Goal: Complete application form

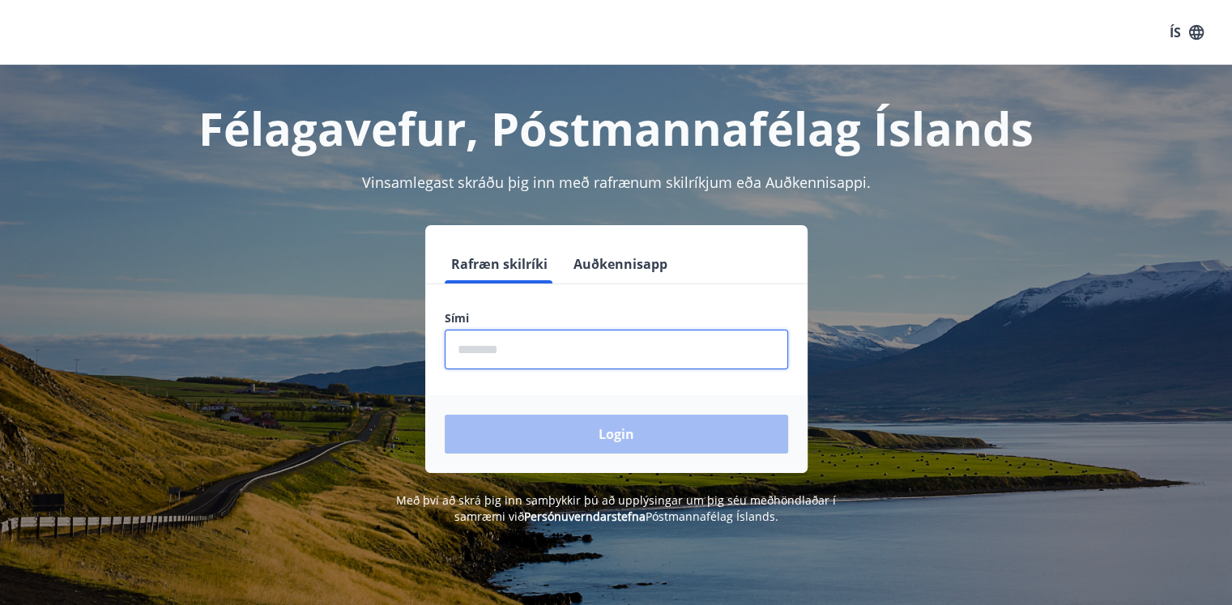
click at [541, 340] on input "phone" at bounding box center [616, 350] width 343 height 40
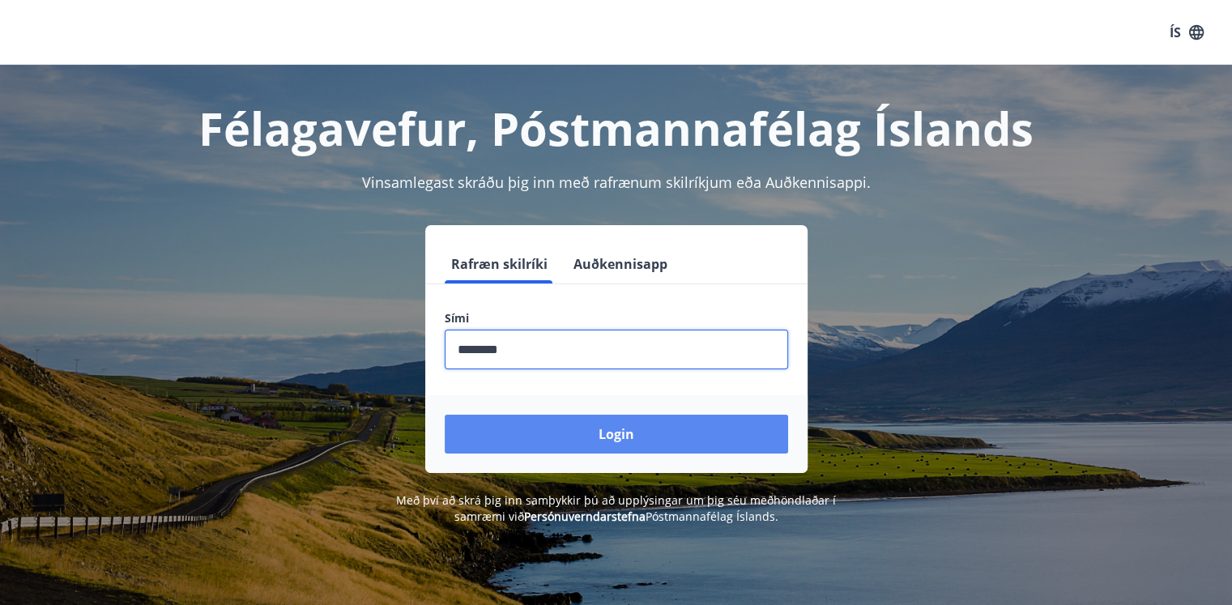
type input "********"
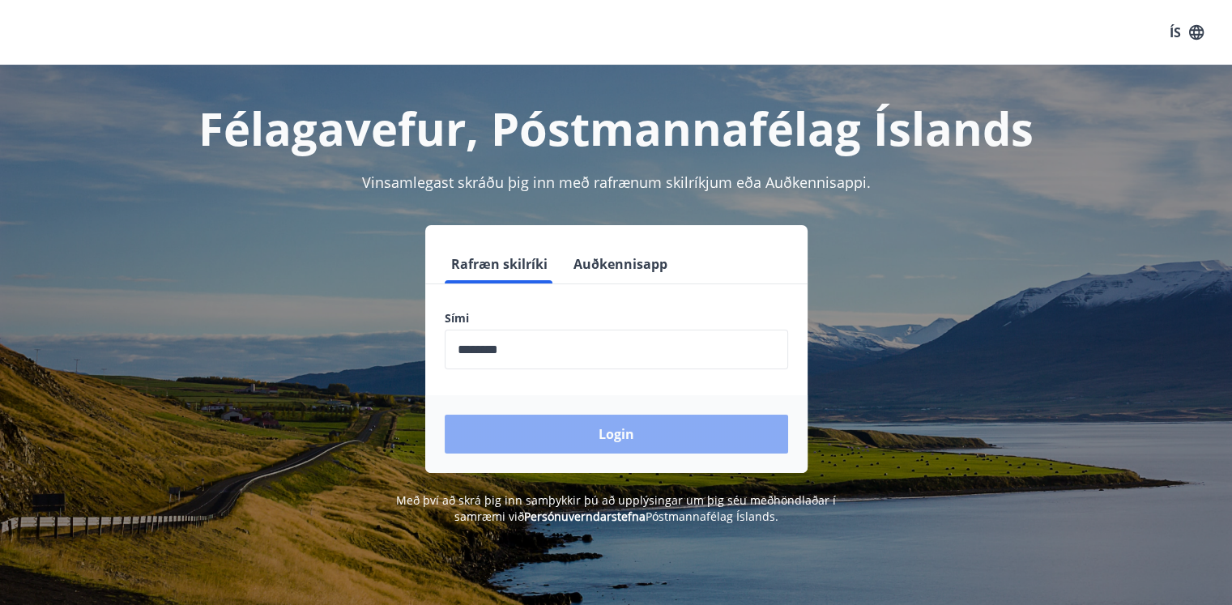
click at [581, 429] on button "Login" at bounding box center [616, 434] width 343 height 39
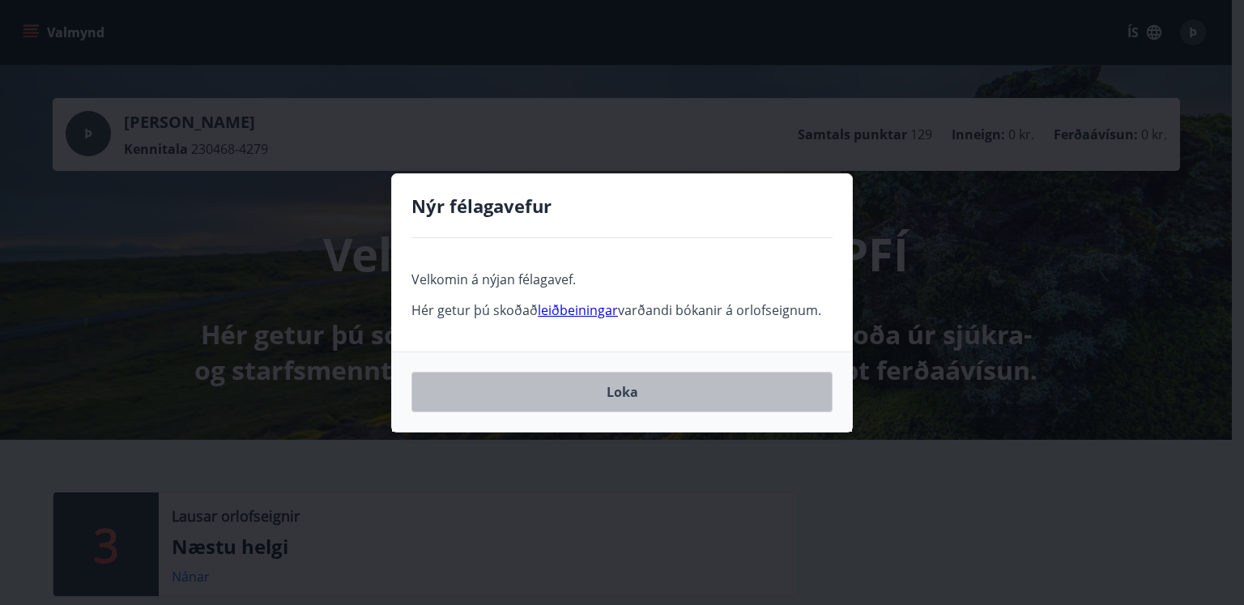
click at [615, 397] on button "Loka" at bounding box center [622, 392] width 421 height 41
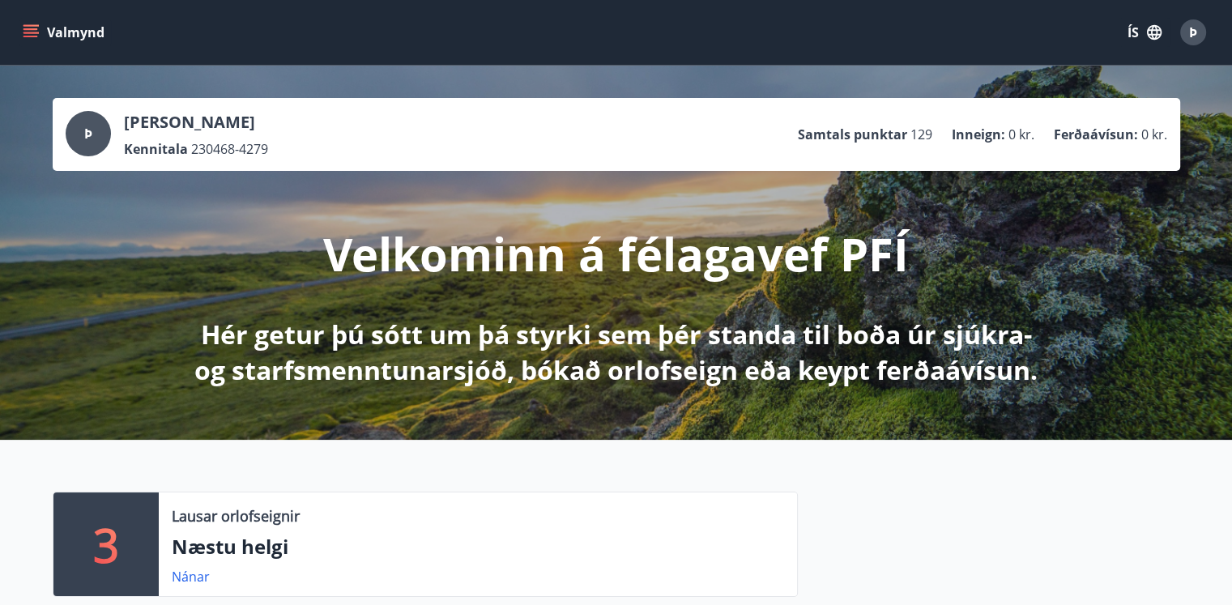
click at [44, 32] on button "Valmynd" at bounding box center [65, 32] width 92 height 29
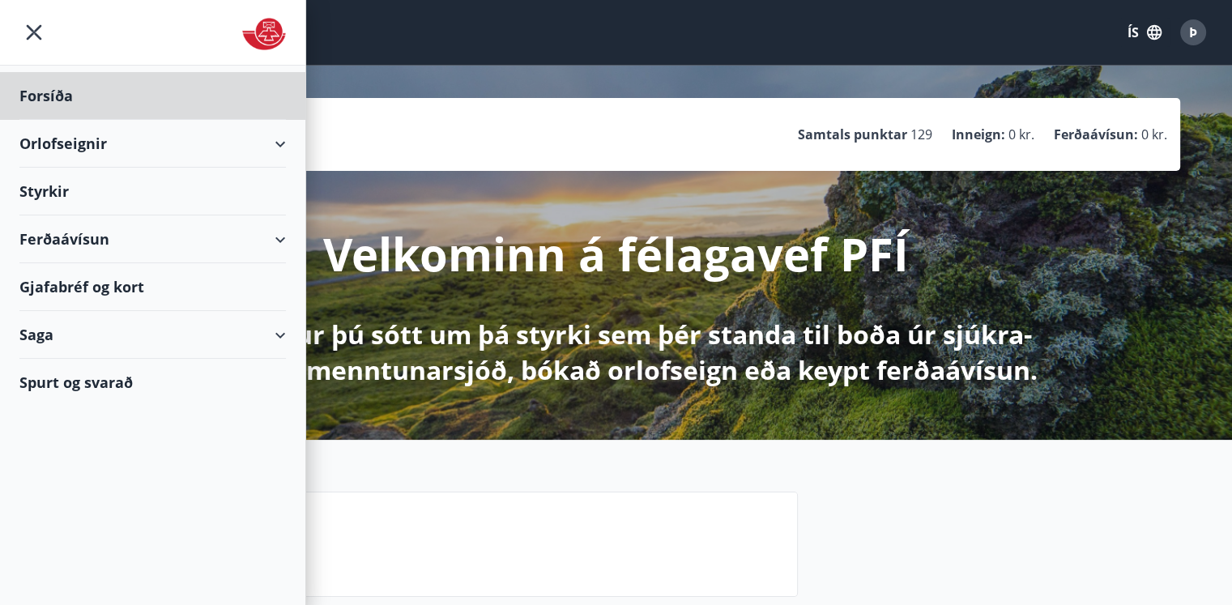
click at [51, 184] on div "Styrkir" at bounding box center [152, 192] width 267 height 48
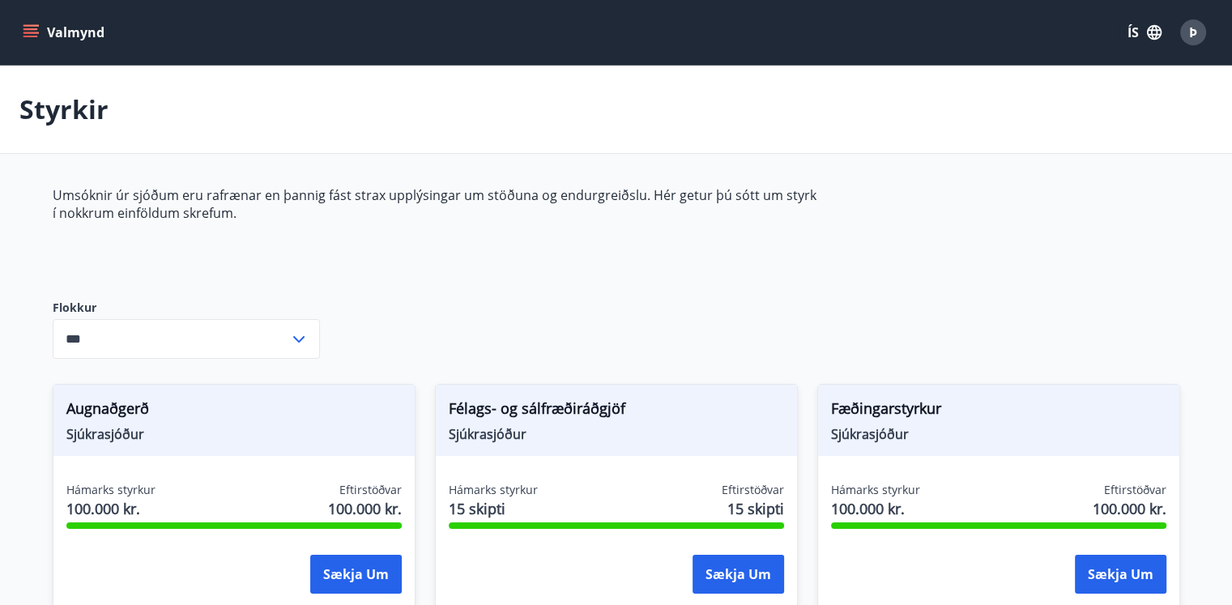
type input "***"
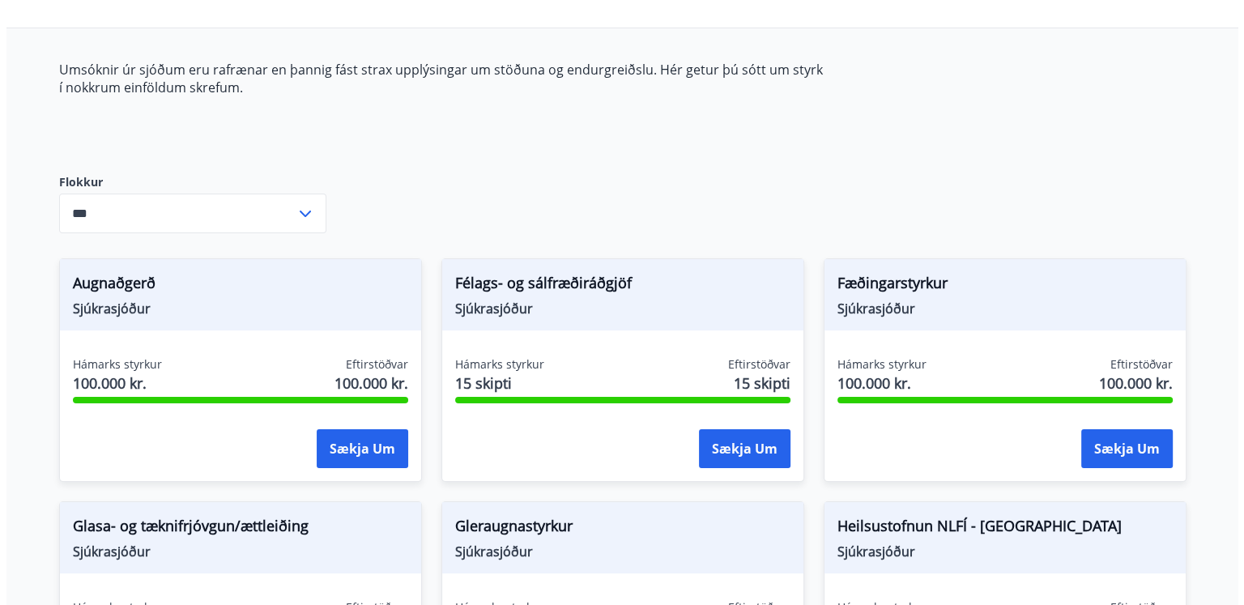
scroll to position [254, 0]
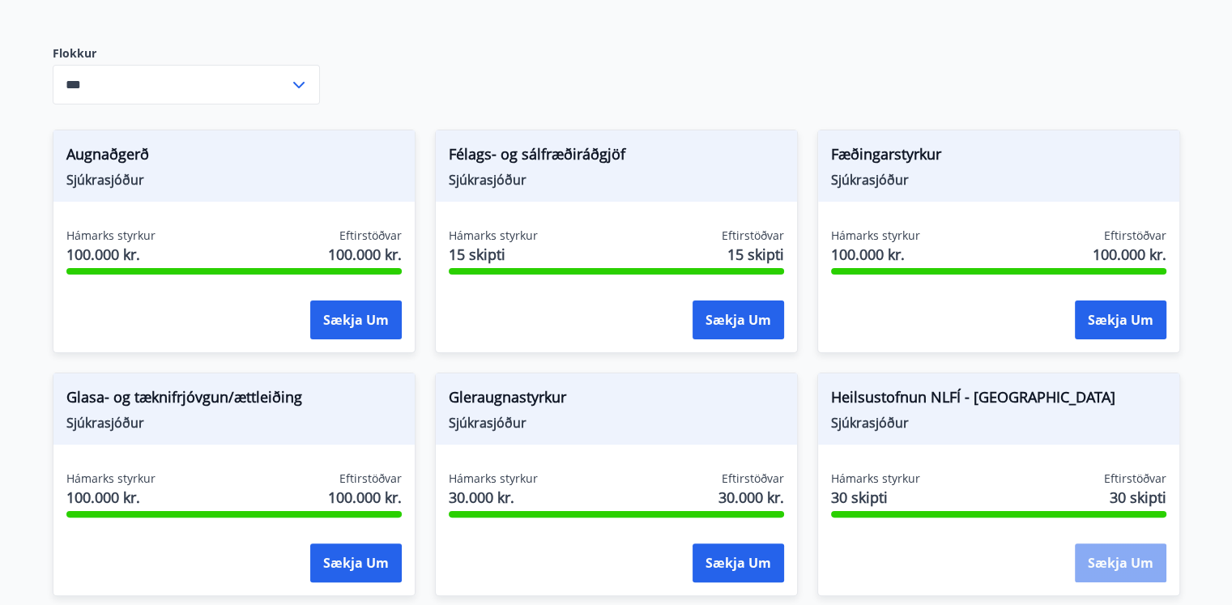
click at [1126, 562] on button "Sækja um" at bounding box center [1121, 563] width 92 height 39
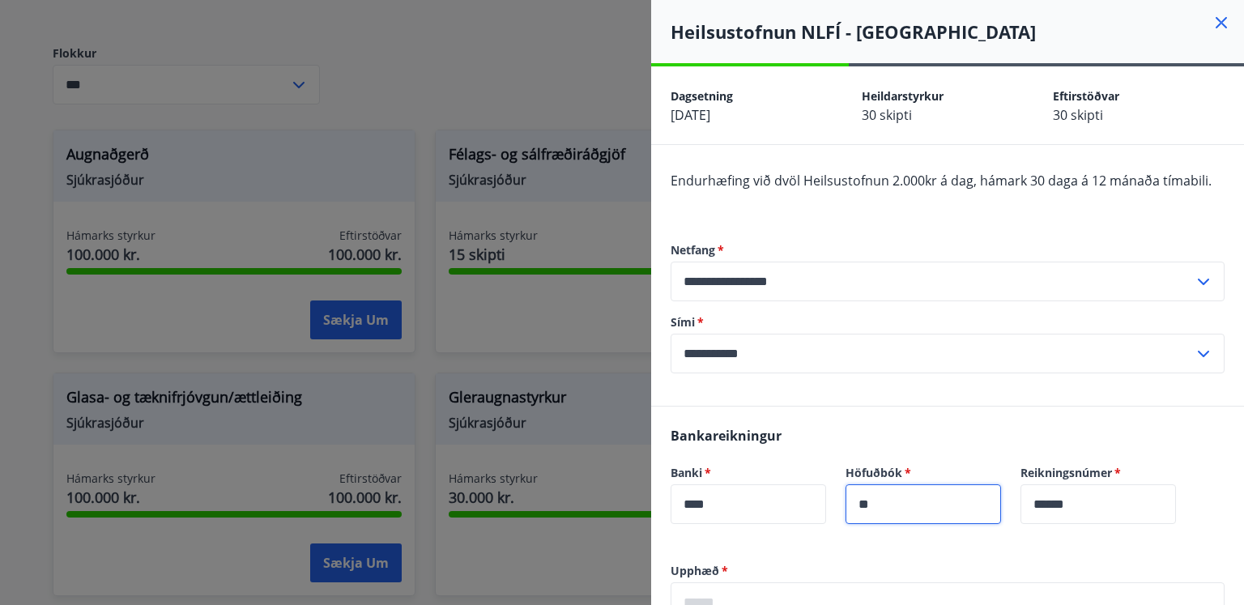
click at [972, 485] on input "**" at bounding box center [924, 504] width 156 height 40
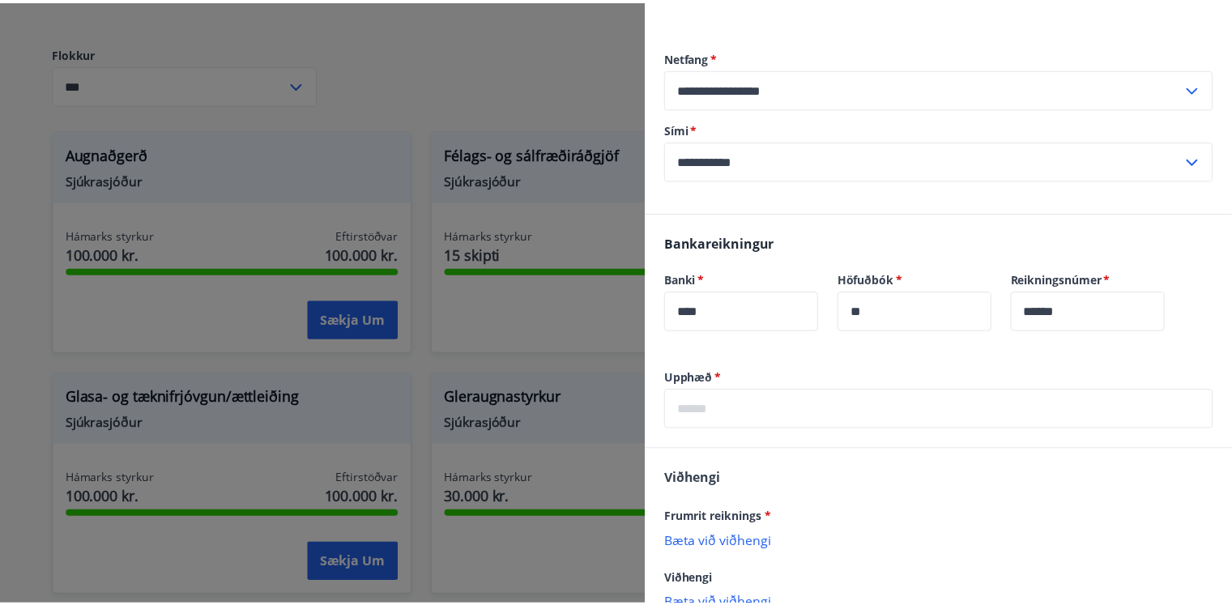
scroll to position [188, 0]
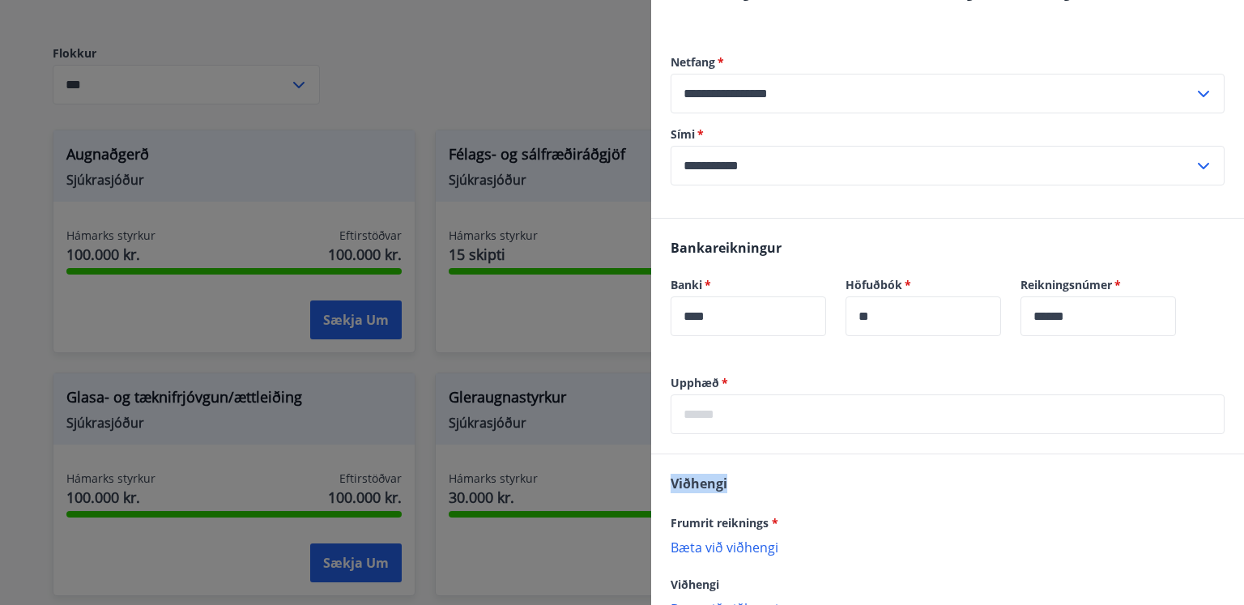
drag, startPoint x: 1222, startPoint y: 435, endPoint x: 922, endPoint y: 462, distance: 301.7
click at [922, 462] on div "Upphæð   * ​ Viðhengi Frumrit reiknings * Bæta við viðhengi {error_attachment_u…" at bounding box center [947, 546] width 593 height 342
click at [517, 321] on div at bounding box center [622, 302] width 1244 height 605
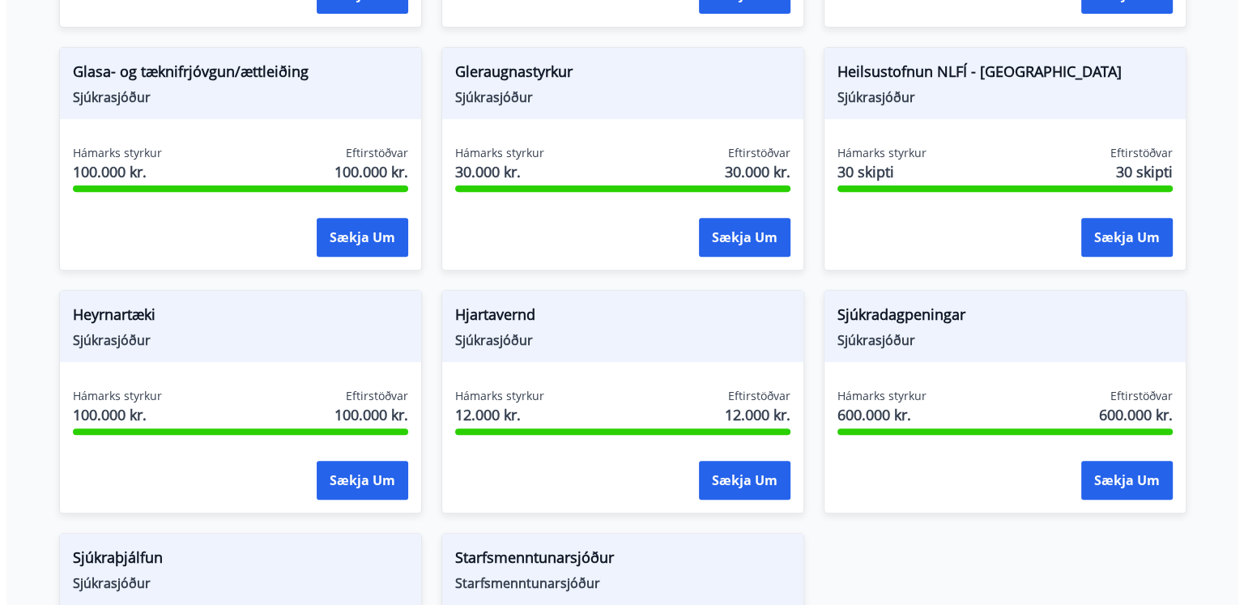
scroll to position [544, 0]
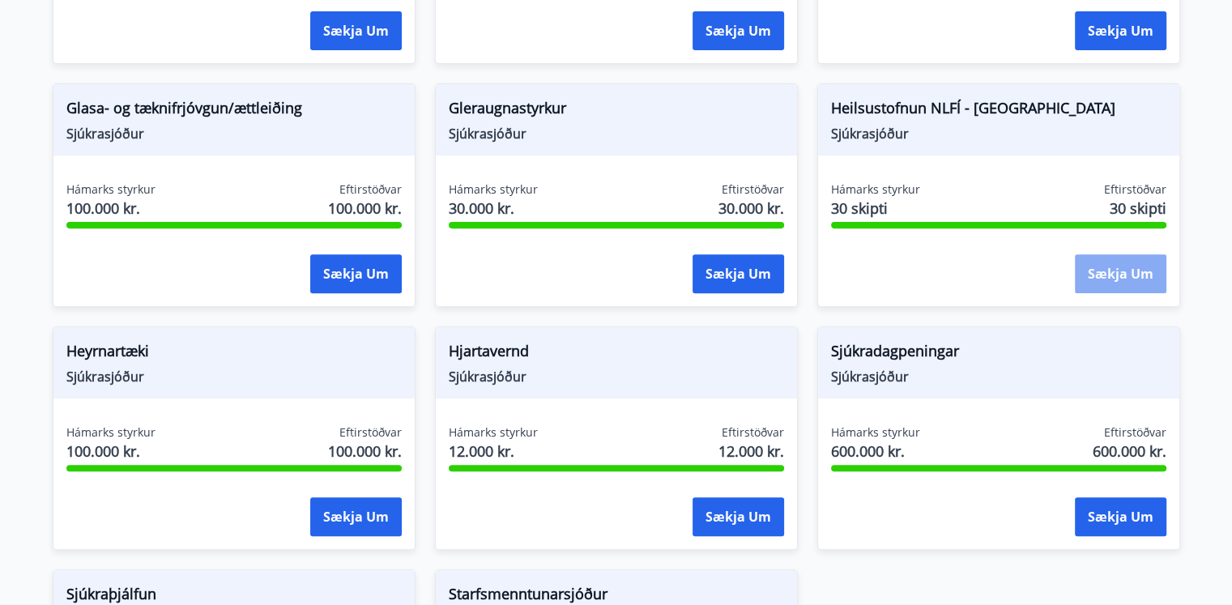
click at [1108, 270] on button "Sækja um" at bounding box center [1121, 273] width 92 height 39
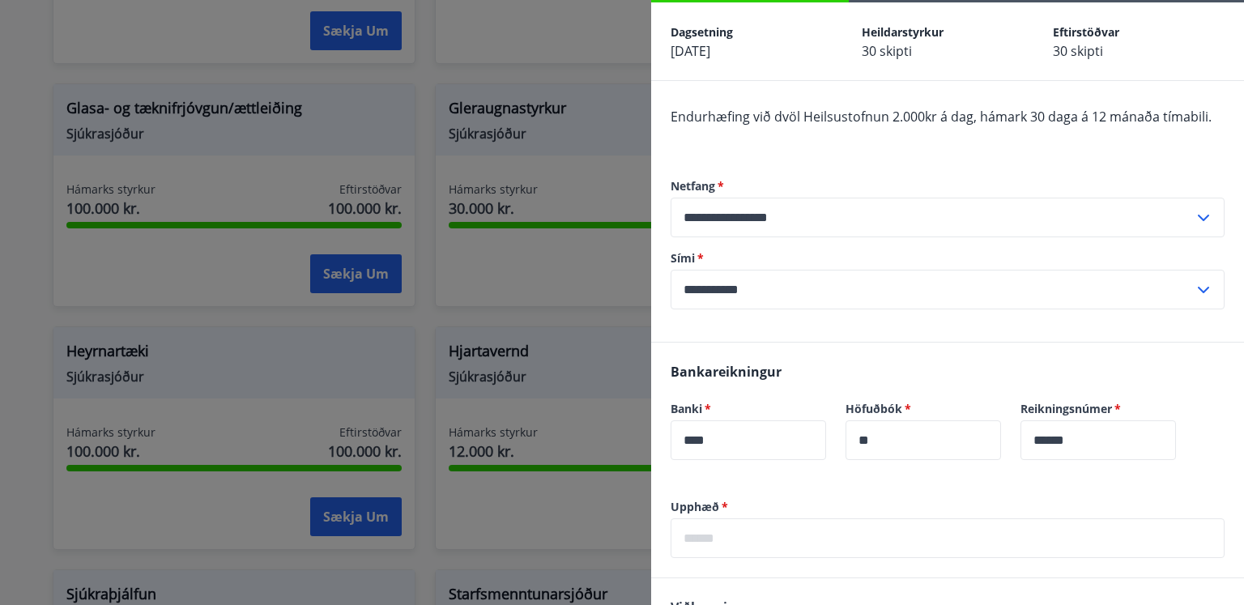
scroll to position [62, 0]
